Goal: Task Accomplishment & Management: Manage account settings

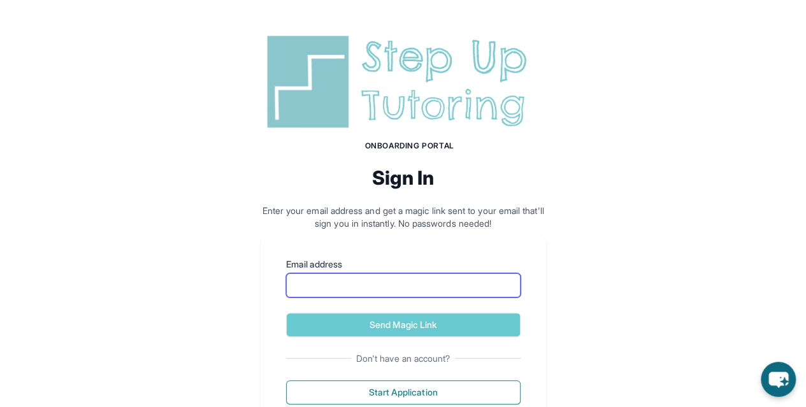
click at [427, 292] on input "Email address" at bounding box center [403, 285] width 234 height 24
type input "**********"
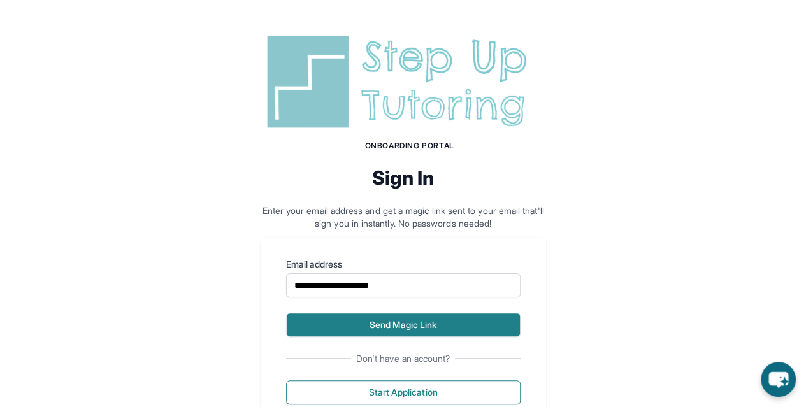
click at [432, 327] on button "Send Magic Link" at bounding box center [403, 325] width 234 height 24
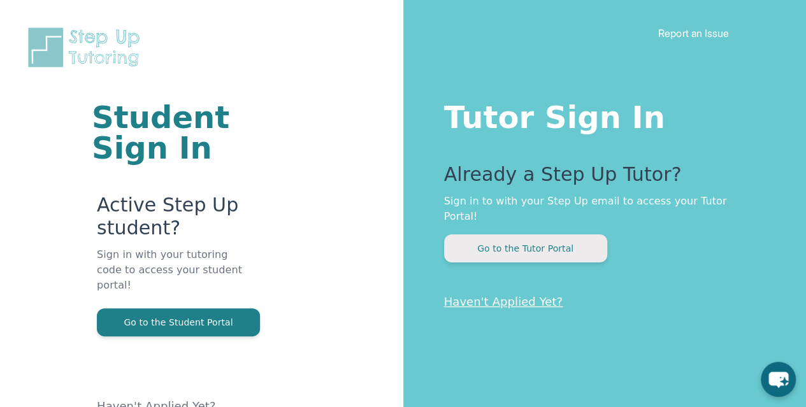
click at [522, 243] on button "Go to the Tutor Portal" at bounding box center [525, 248] width 163 height 28
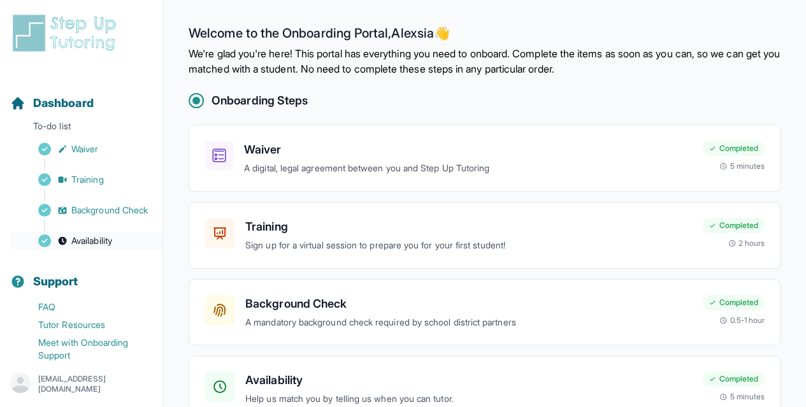
click at [80, 247] on span "Availability" at bounding box center [91, 240] width 41 height 13
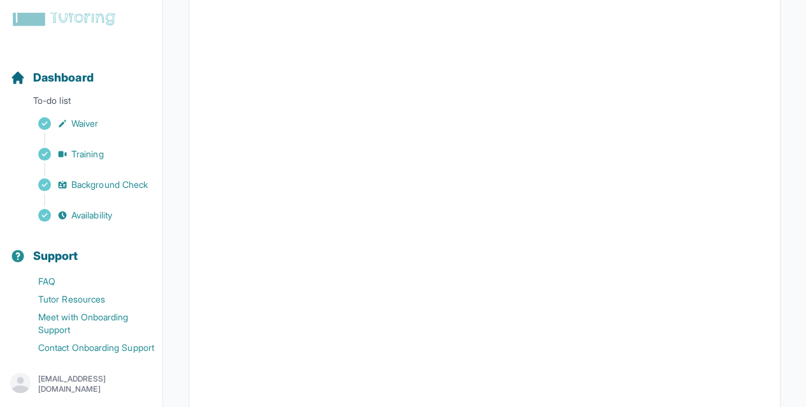
scroll to position [333, 0]
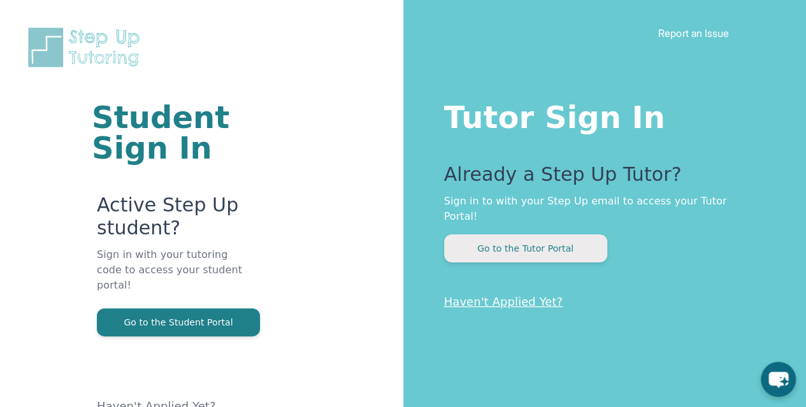
click at [524, 234] on button "Go to the Tutor Portal" at bounding box center [525, 248] width 163 height 28
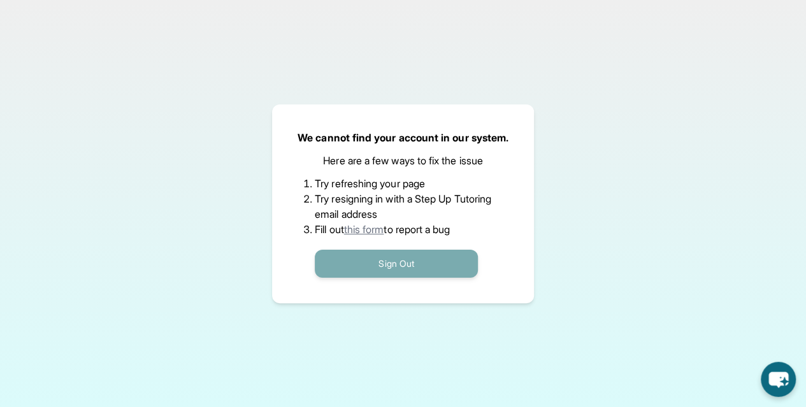
click at [408, 271] on button "Sign Out" at bounding box center [396, 264] width 163 height 28
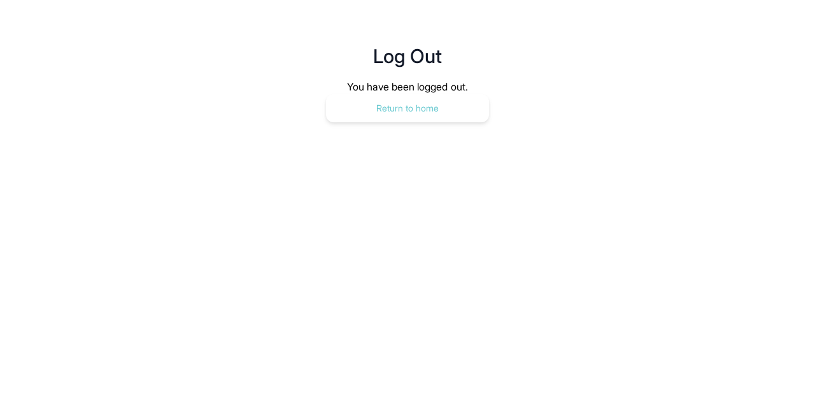
click at [417, 113] on button "Return to home" at bounding box center [407, 108] width 163 height 28
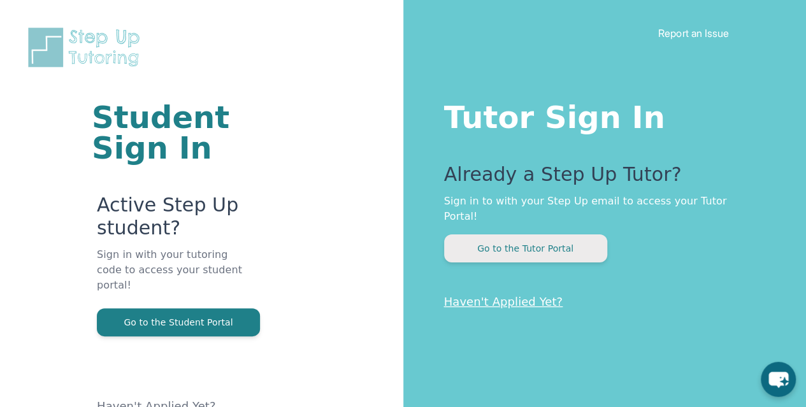
click at [494, 238] on button "Go to the Tutor Portal" at bounding box center [525, 248] width 163 height 28
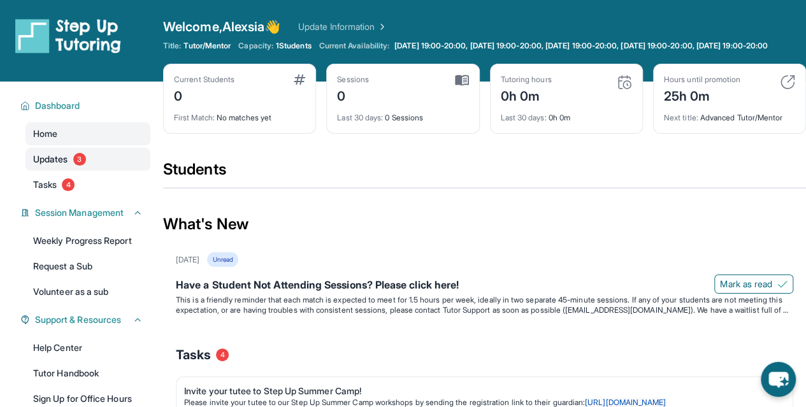
click at [89, 171] on link "Updates 3" at bounding box center [87, 159] width 125 height 23
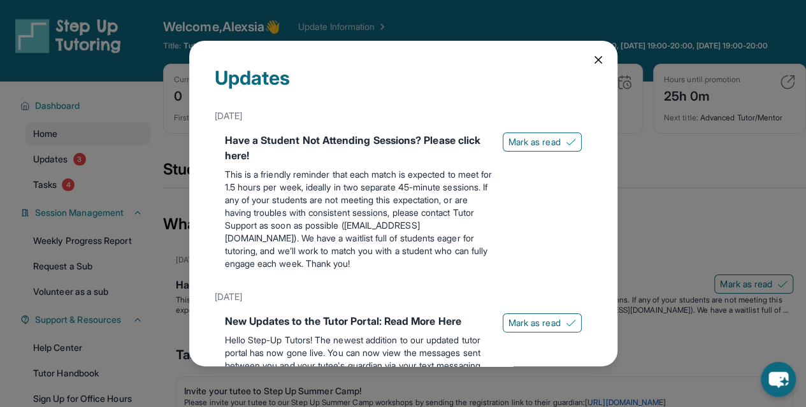
click at [592, 61] on icon at bounding box center [598, 60] width 13 height 13
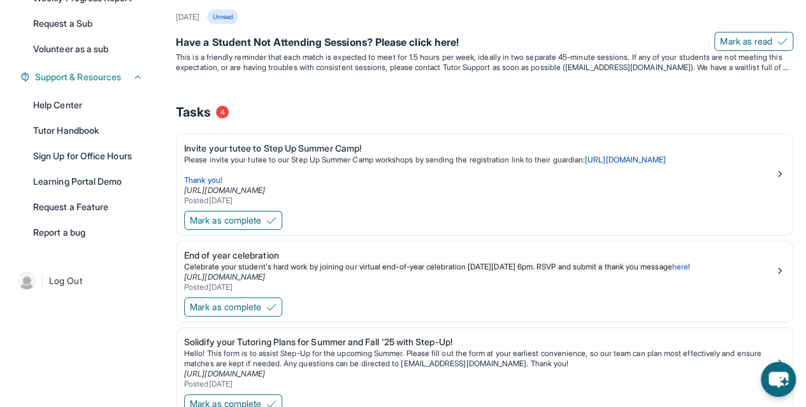
scroll to position [242, 0]
click at [260, 227] on span "Mark as complete" at bounding box center [225, 221] width 71 height 13
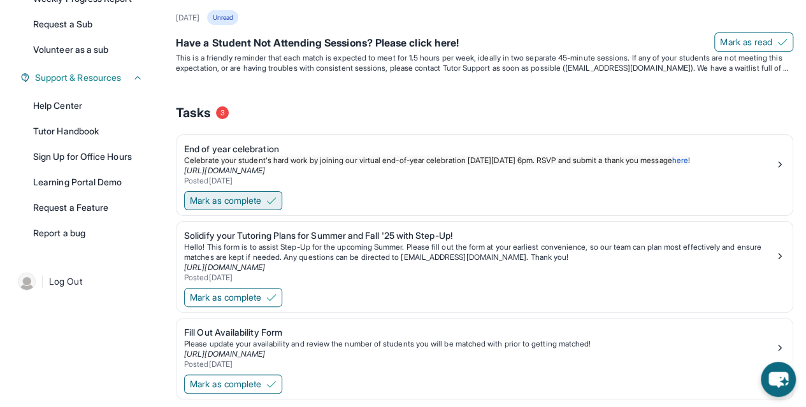
click at [248, 207] on span "Mark as complete" at bounding box center [225, 200] width 71 height 13
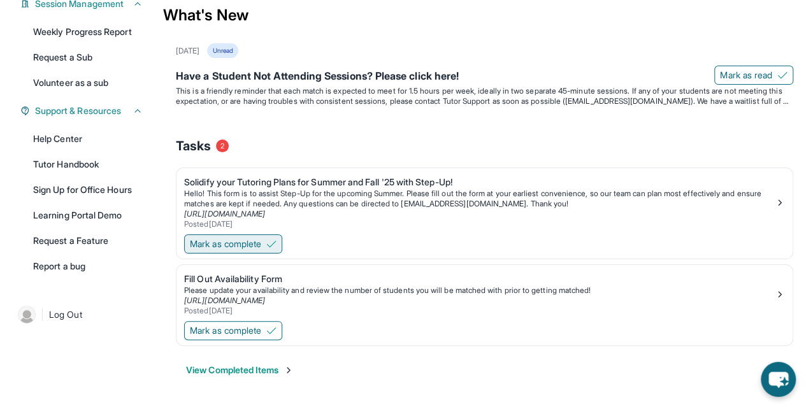
scroll to position [217, 0]
click at [256, 249] on span "Mark as complete" at bounding box center [225, 244] width 71 height 13
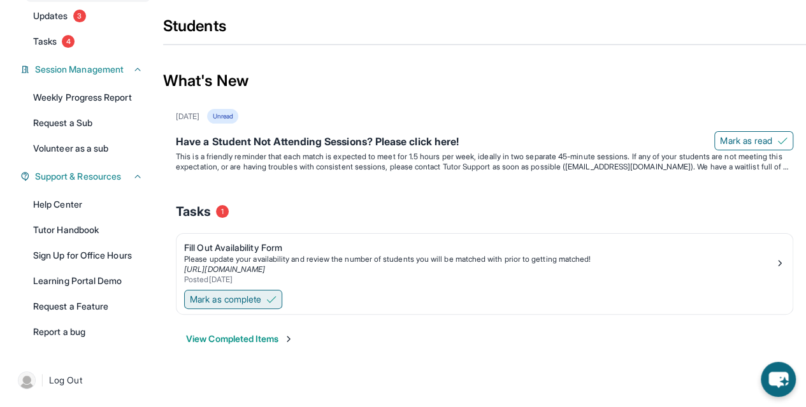
scroll to position [153, 0]
click at [254, 298] on span "Mark as complete" at bounding box center [225, 299] width 71 height 13
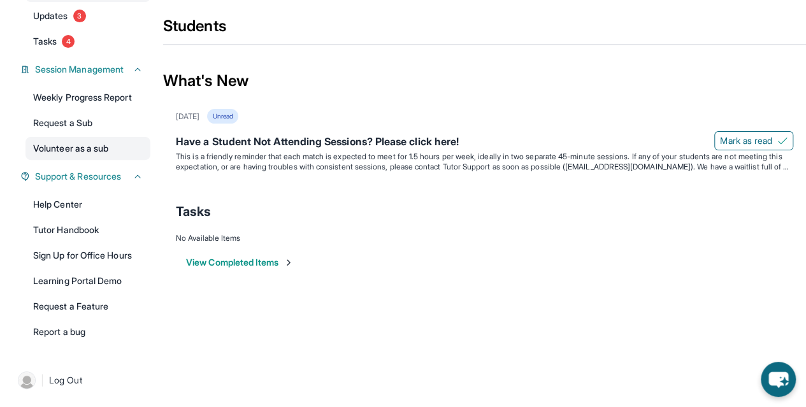
click at [111, 143] on link "Volunteer as a sub" at bounding box center [87, 148] width 125 height 23
